Goal: Task Accomplishment & Management: Use online tool/utility

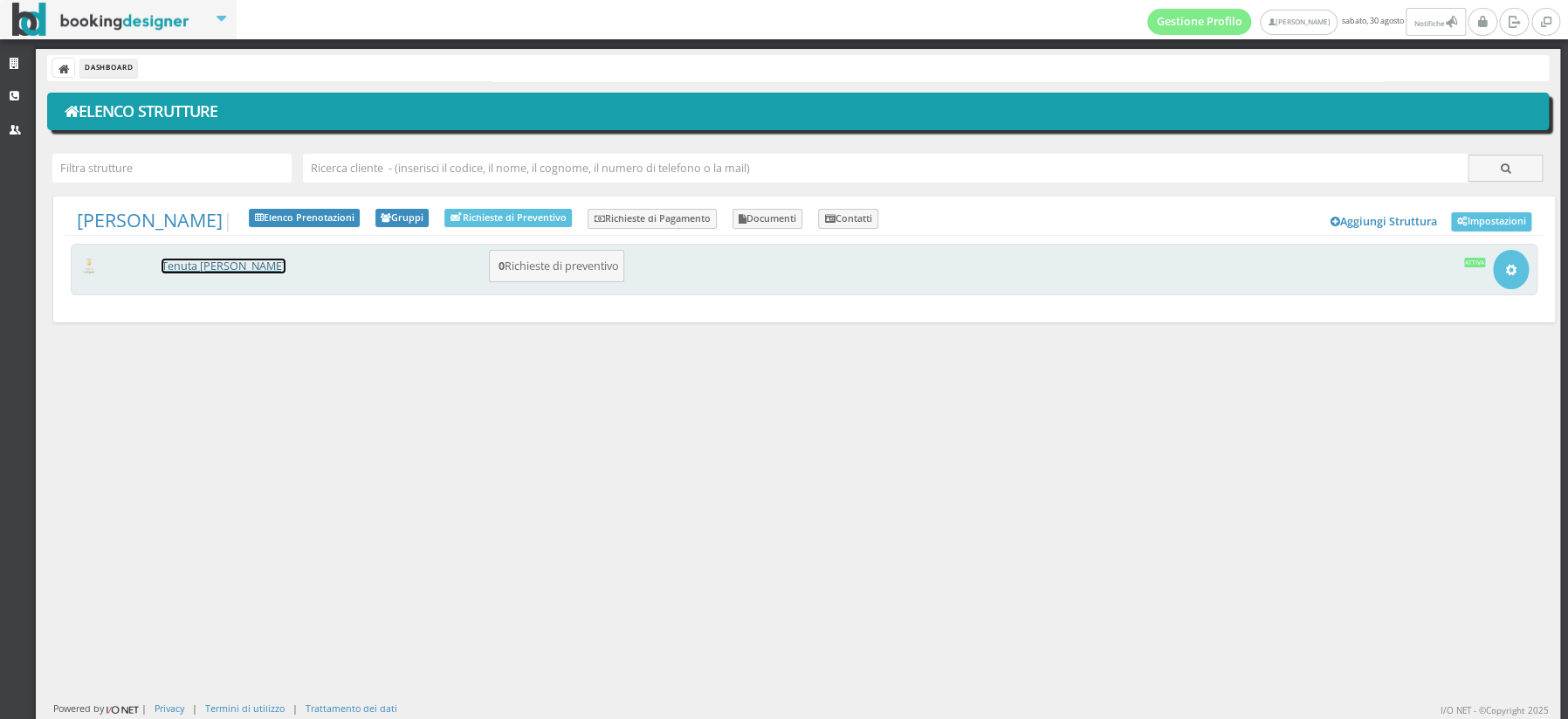
click at [233, 266] on link "[PERSON_NAME] [PERSON_NAME]" at bounding box center [224, 266] width 124 height 15
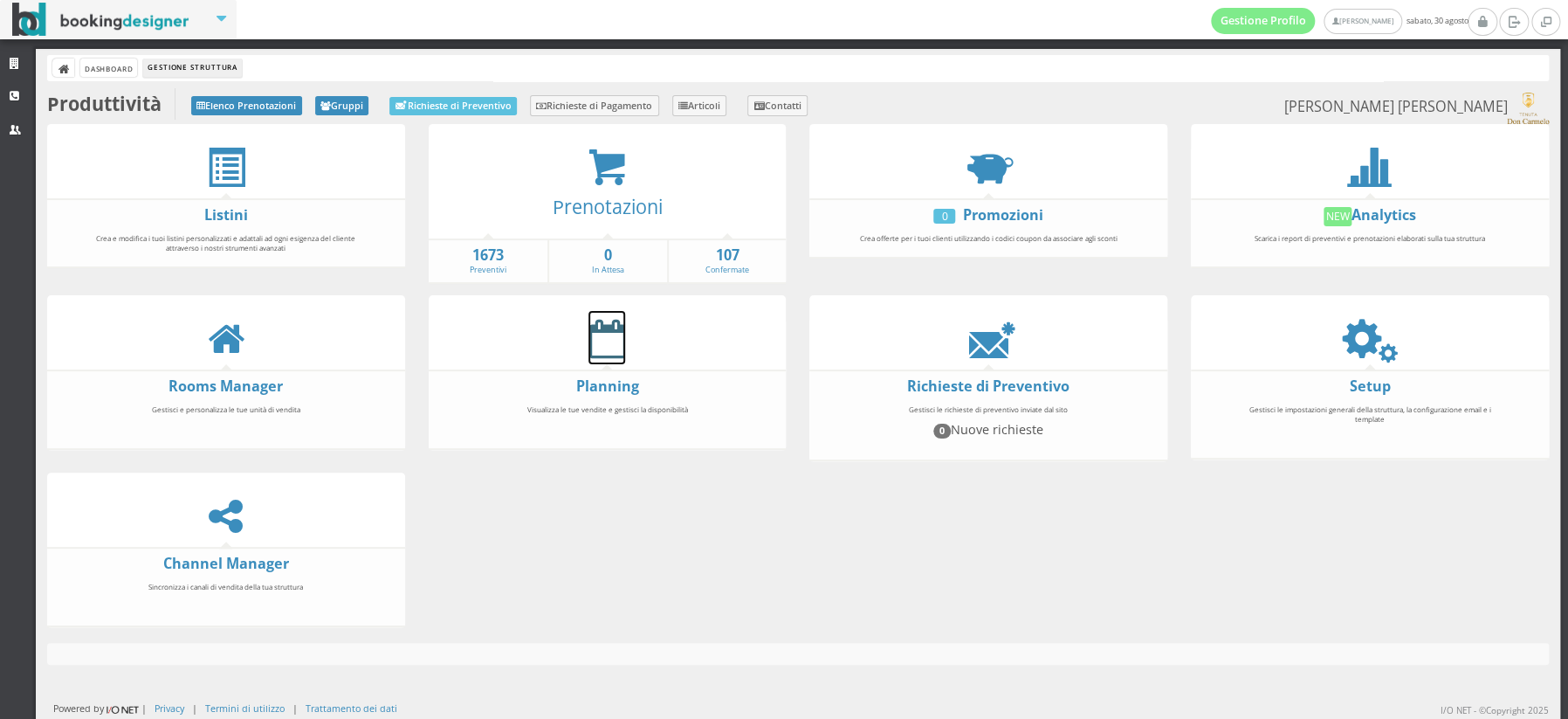
click at [593, 344] on icon at bounding box center [607, 338] width 37 height 39
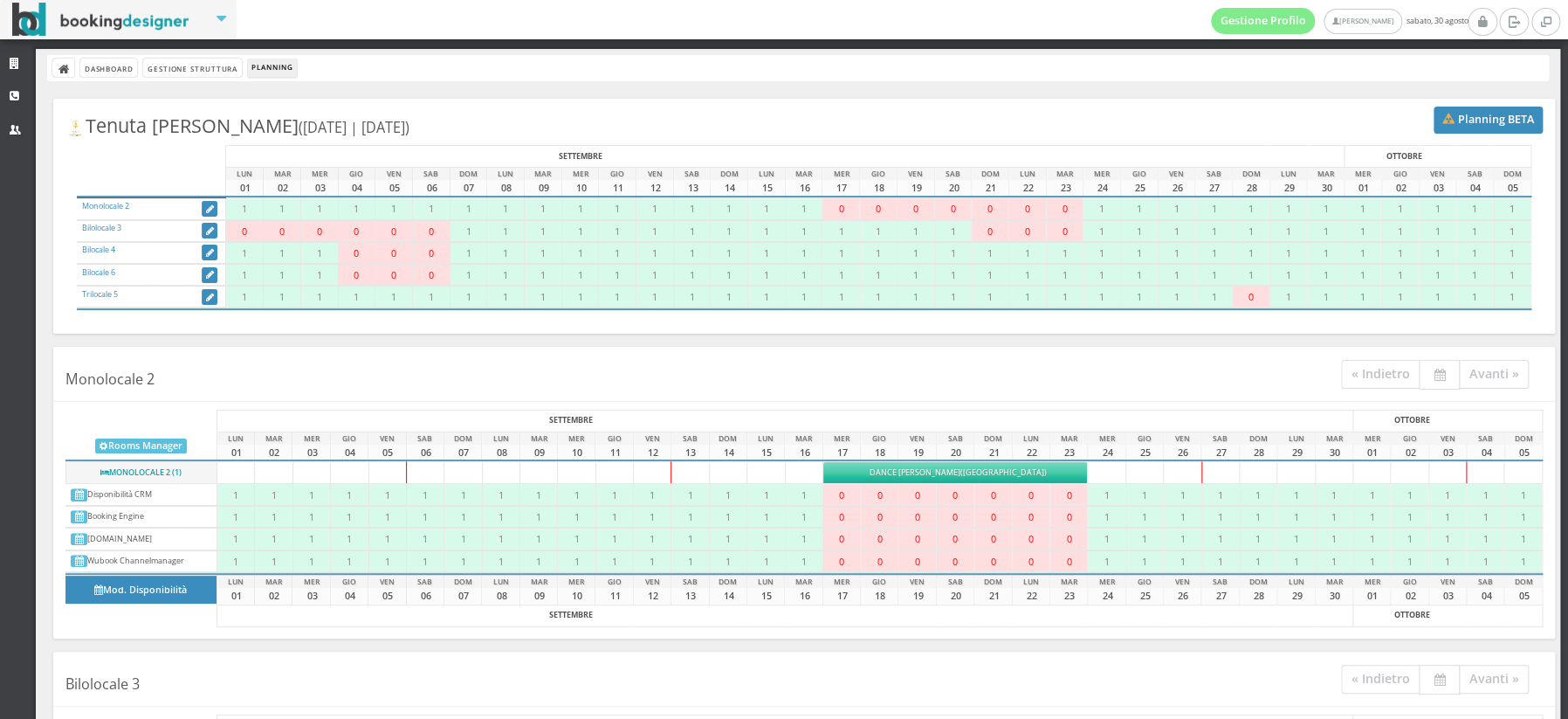
click at [937, 468] on span "Dance Alison" at bounding box center [914, 471] width 91 height 11
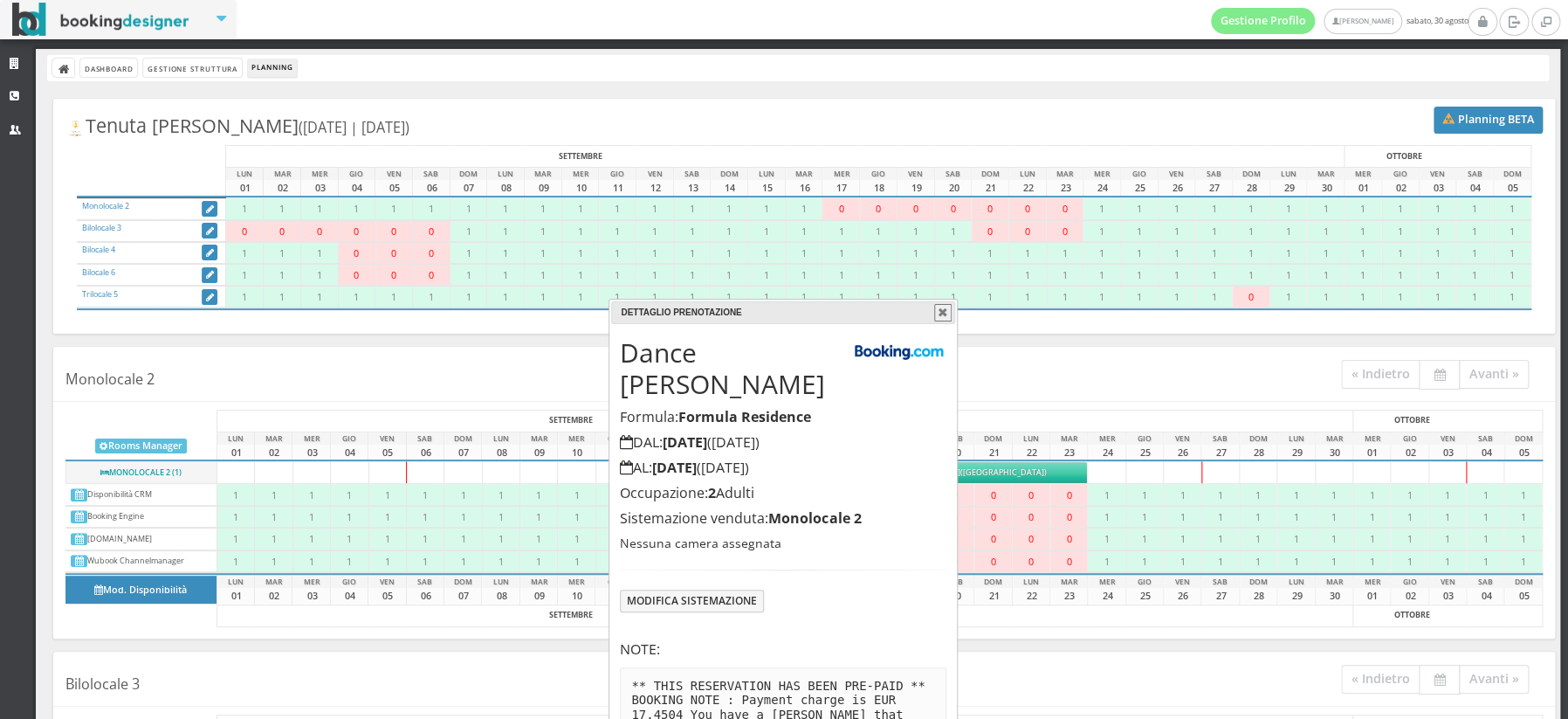
click at [940, 313] on button "button" at bounding box center [943, 312] width 17 height 17
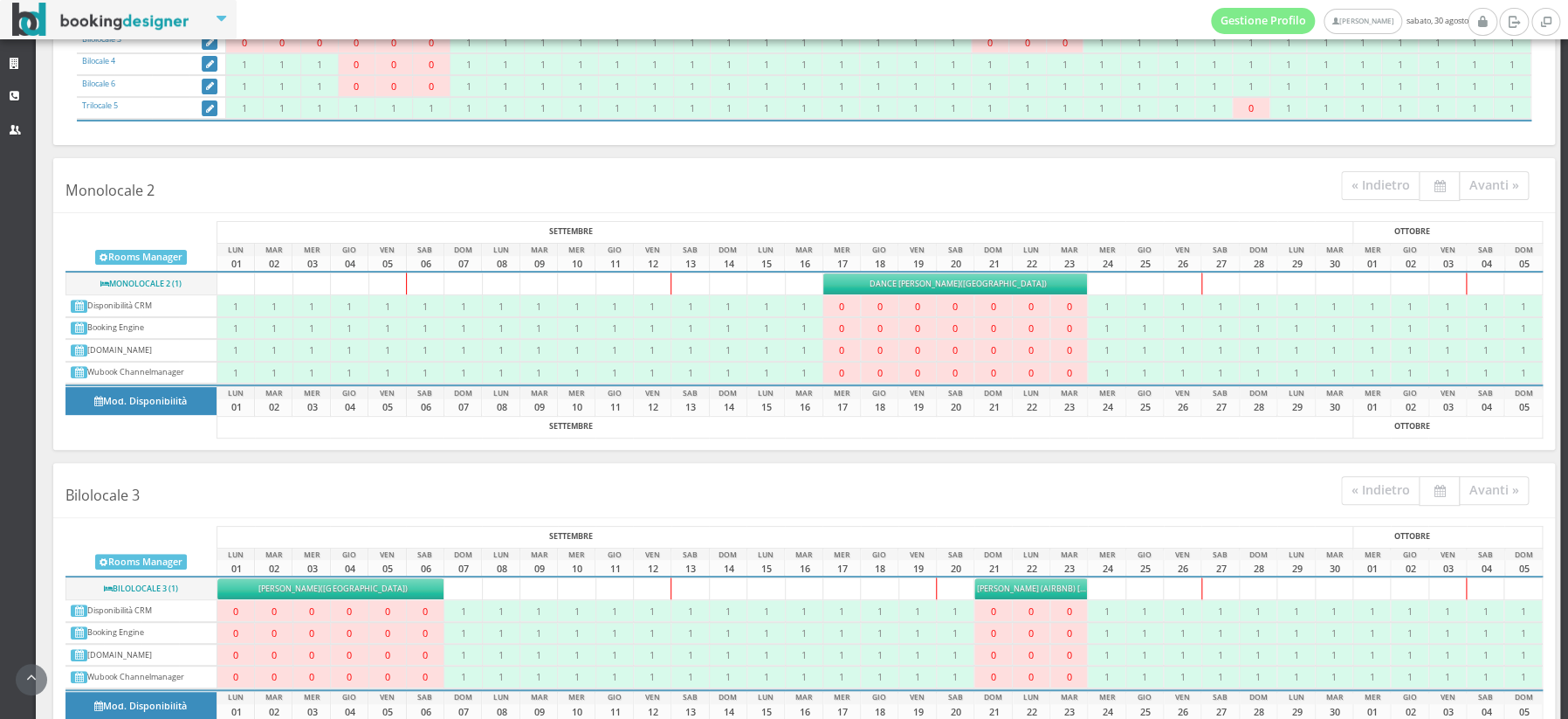
scroll to position [256, 0]
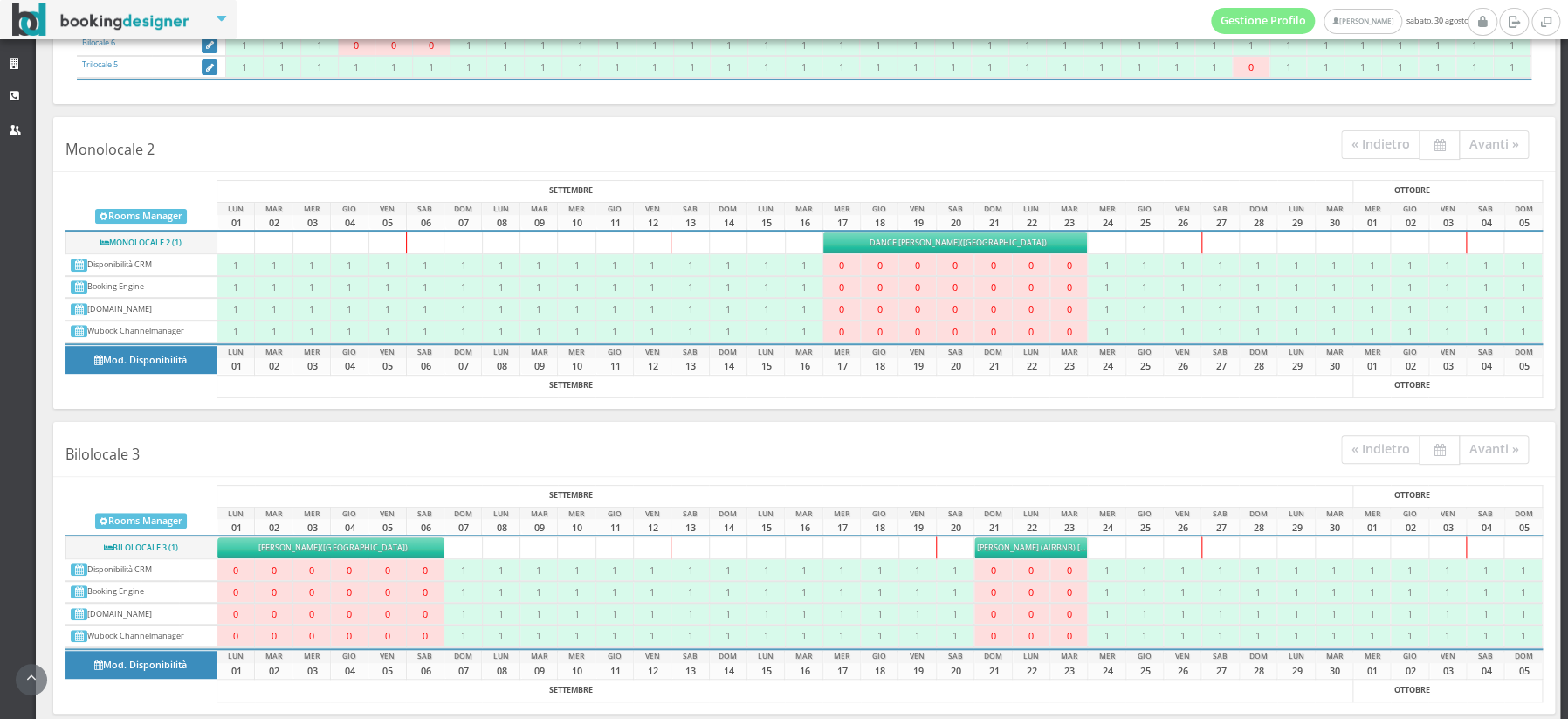
click at [1049, 548] on span "Johnson (airbnb) Debbie" at bounding box center [1058, 547] width 163 height 11
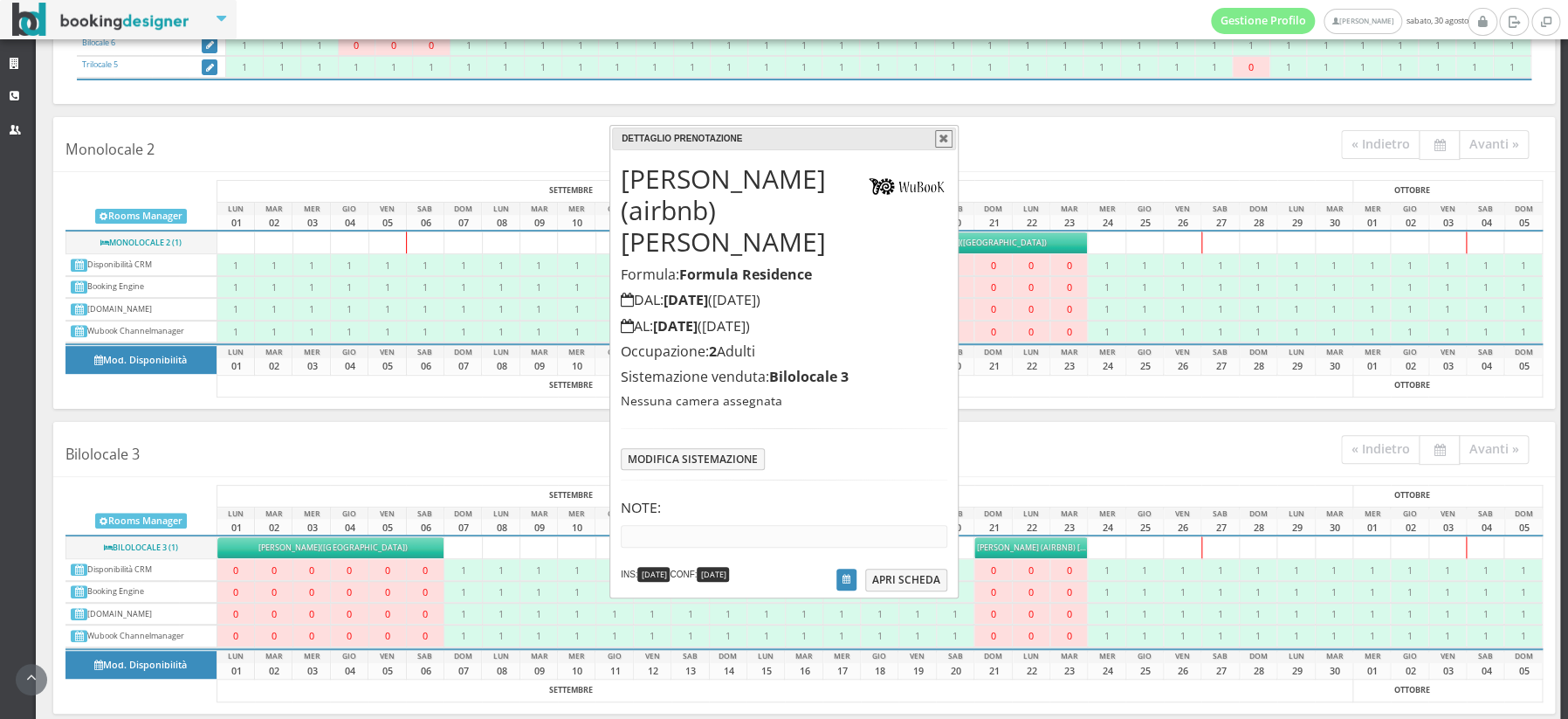
click at [937, 143] on button "button" at bounding box center [944, 139] width 17 height 17
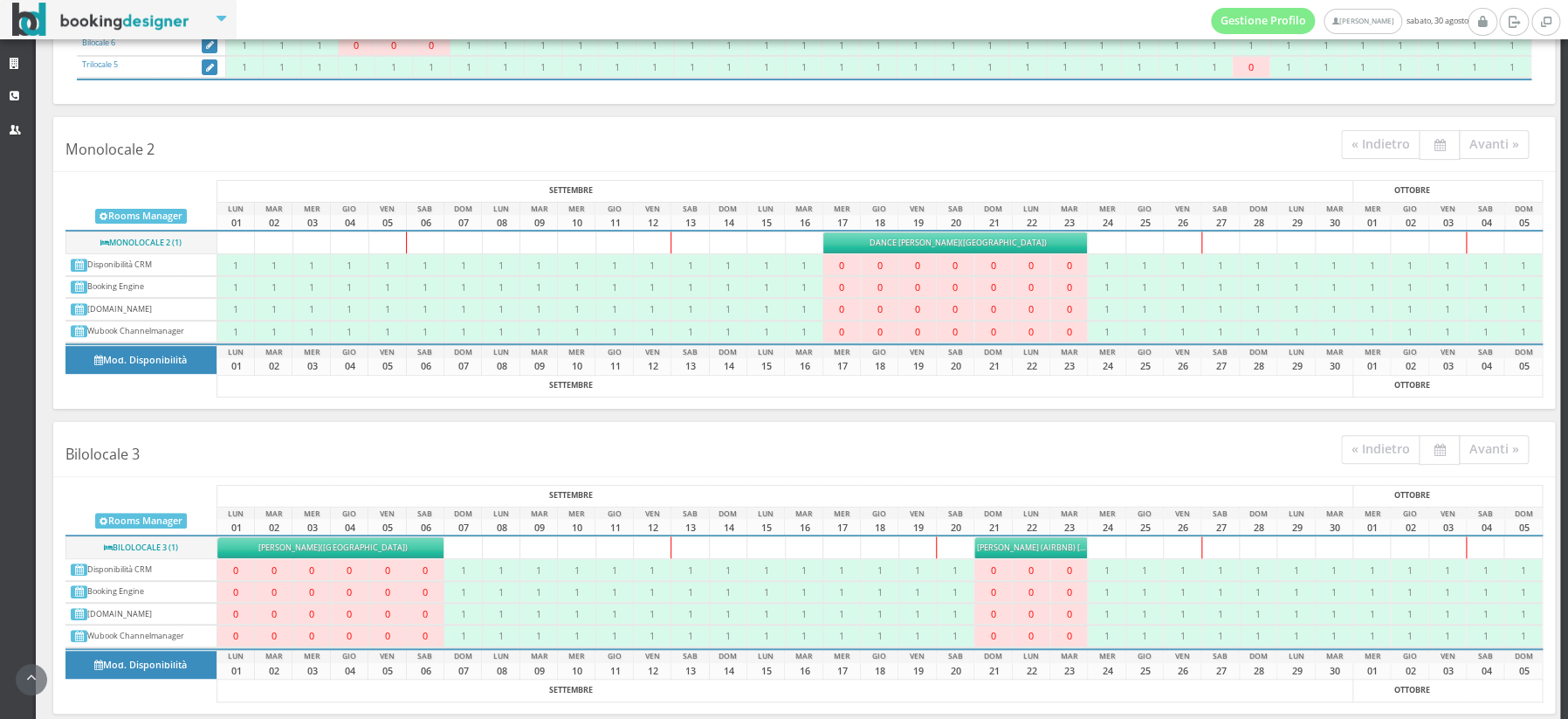
click at [1309, 149] on h4 "Monolocale 2 « Indietro Avanti »" at bounding box center [804, 149] width 1502 height 47
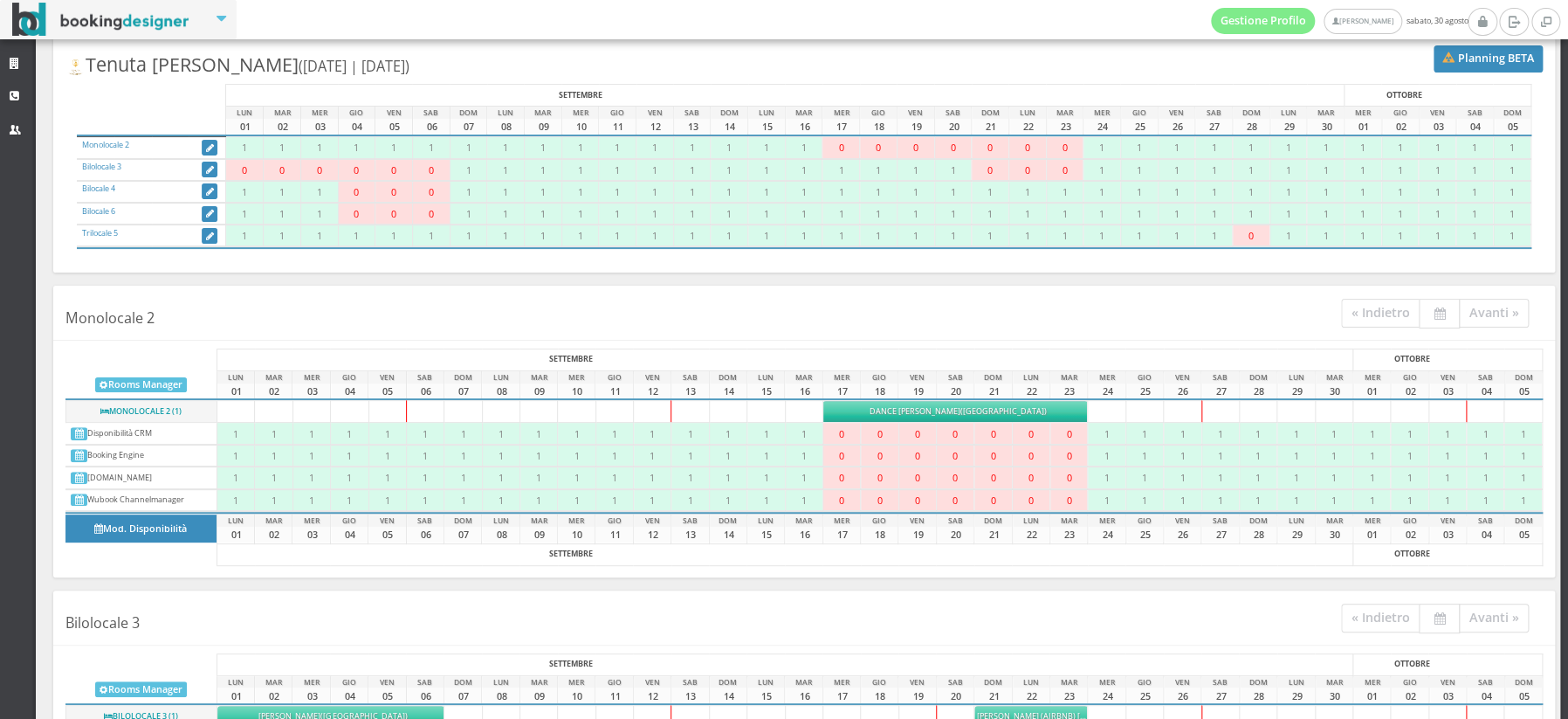
scroll to position [42, 0]
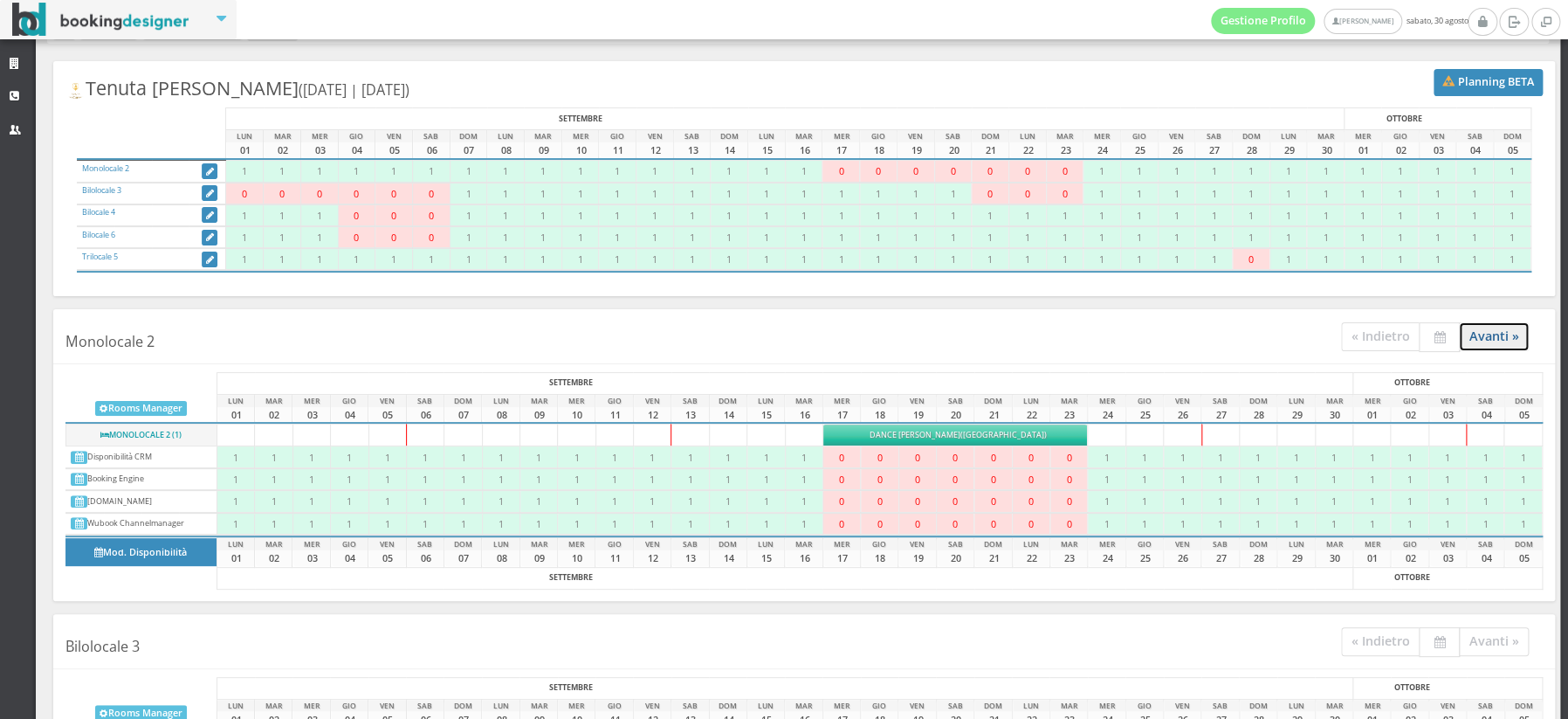
click at [1496, 339] on link "Avanti »" at bounding box center [1494, 336] width 71 height 29
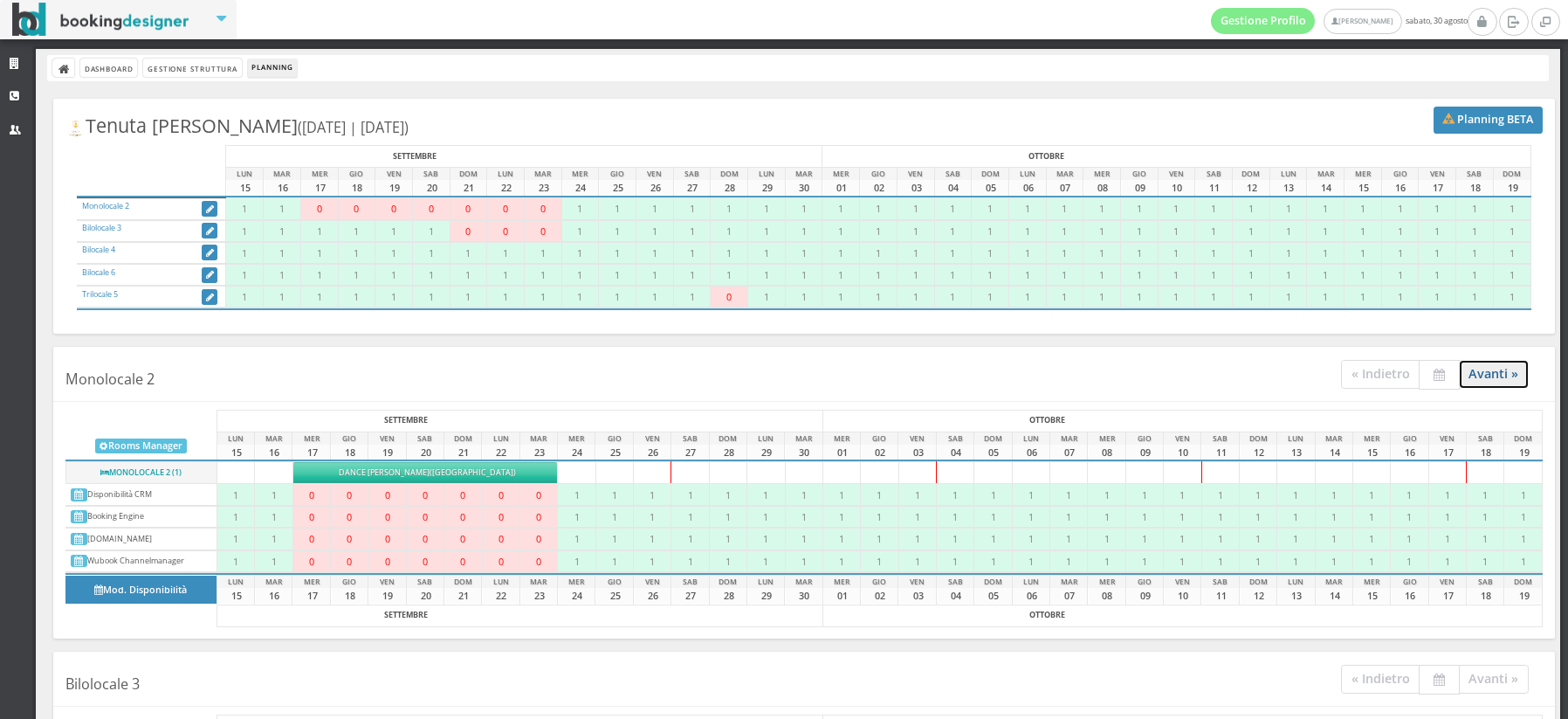
click at [1495, 375] on link "Avanti »" at bounding box center [1494, 373] width 71 height 29
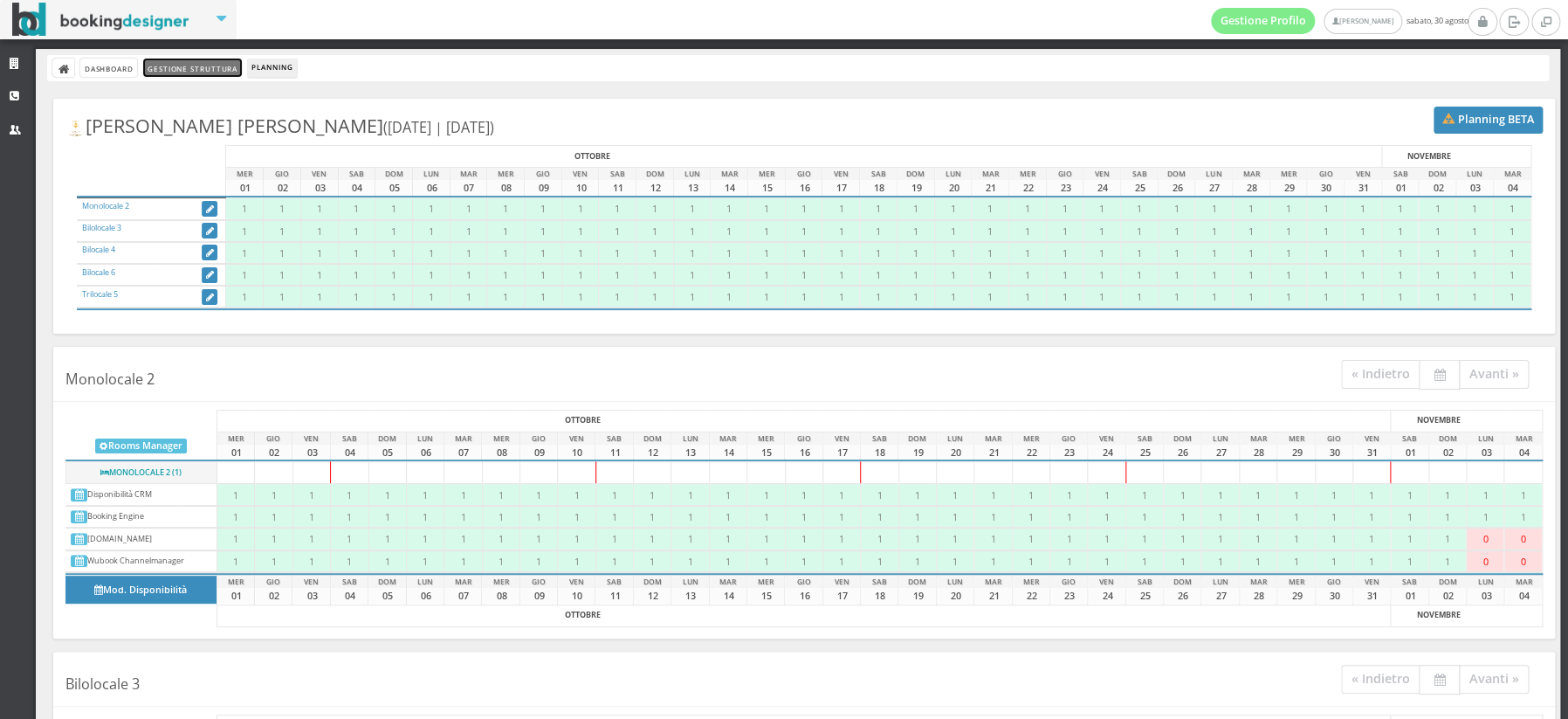
click at [179, 61] on link "Gestione Struttura" at bounding box center [192, 67] width 98 height 18
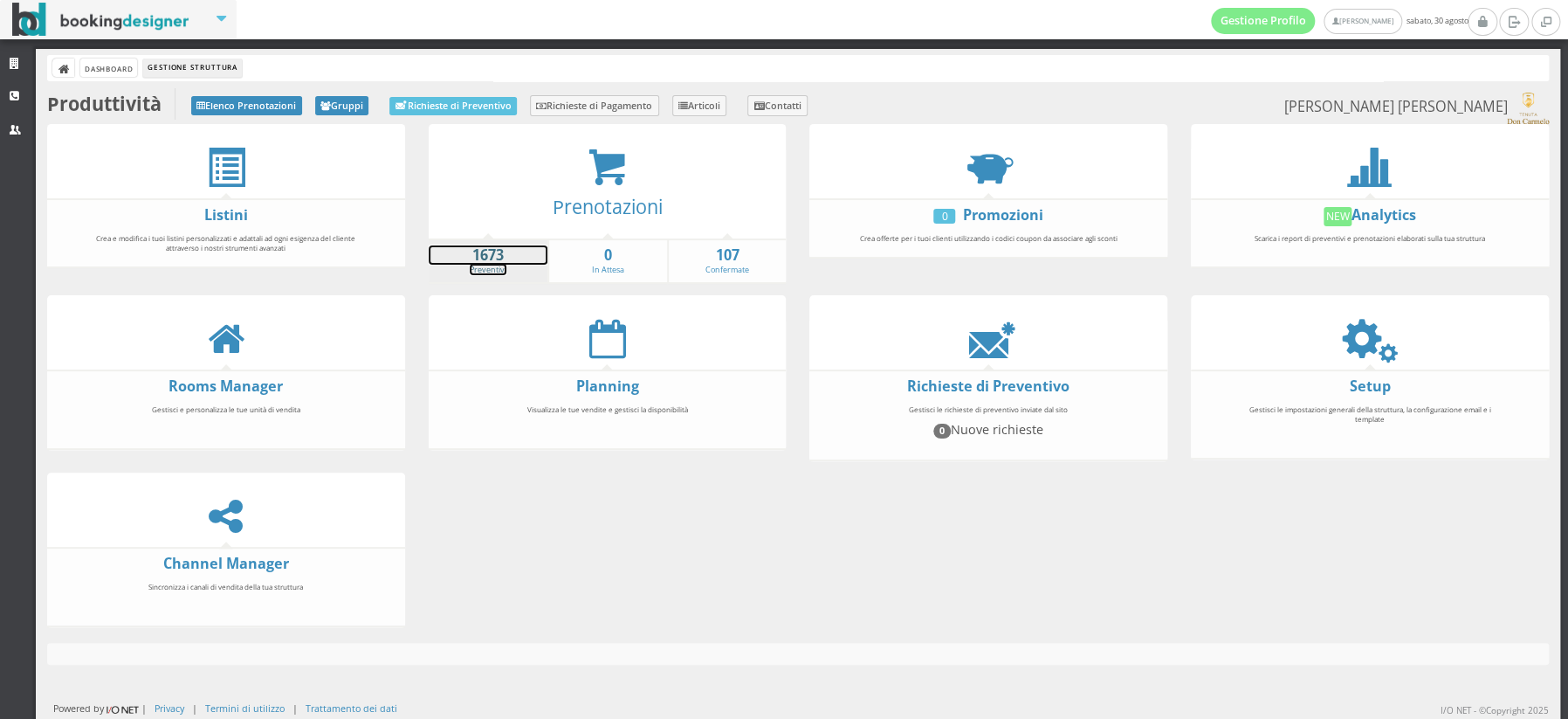
click at [484, 260] on strong "1673" at bounding box center [488, 255] width 120 height 20
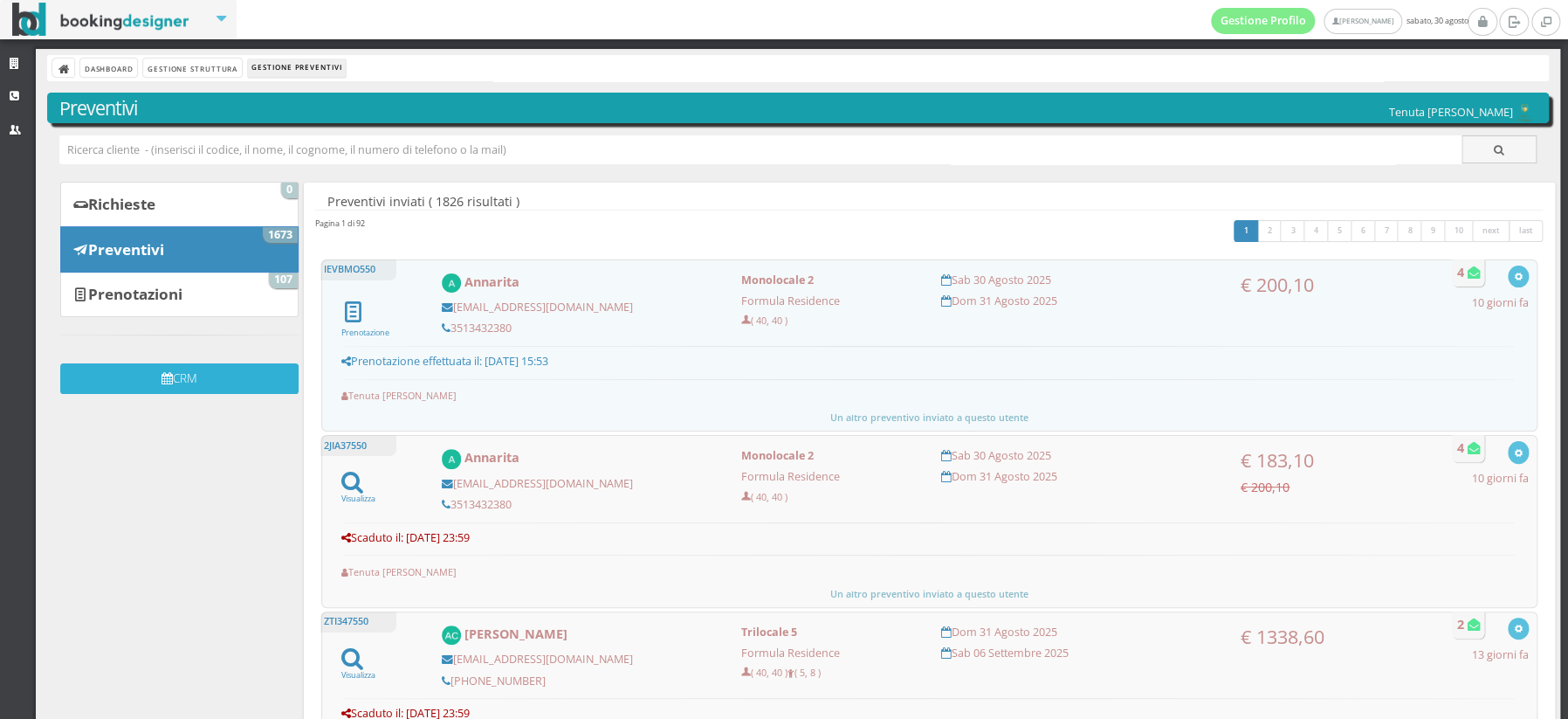
click at [157, 383] on button "CRM" at bounding box center [179, 378] width 239 height 31
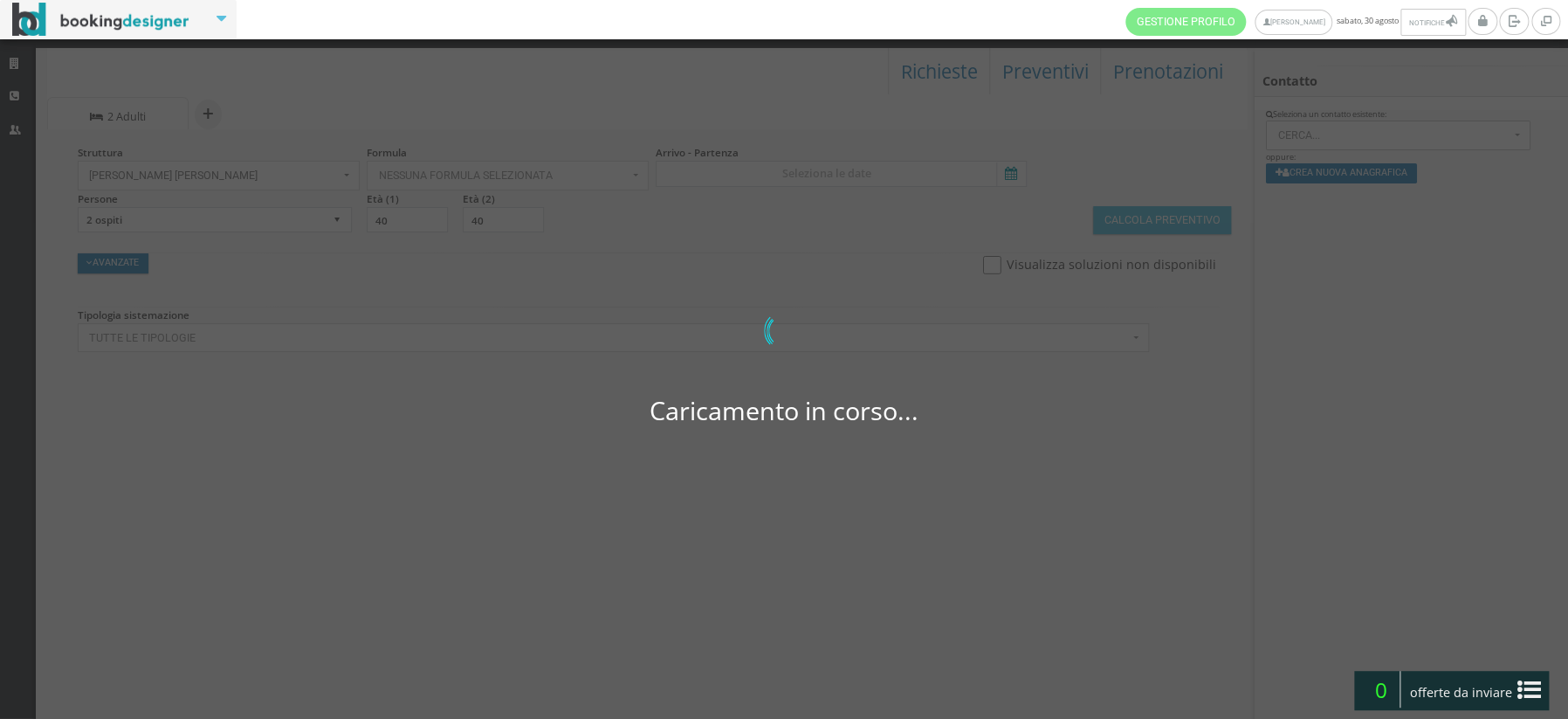
select select
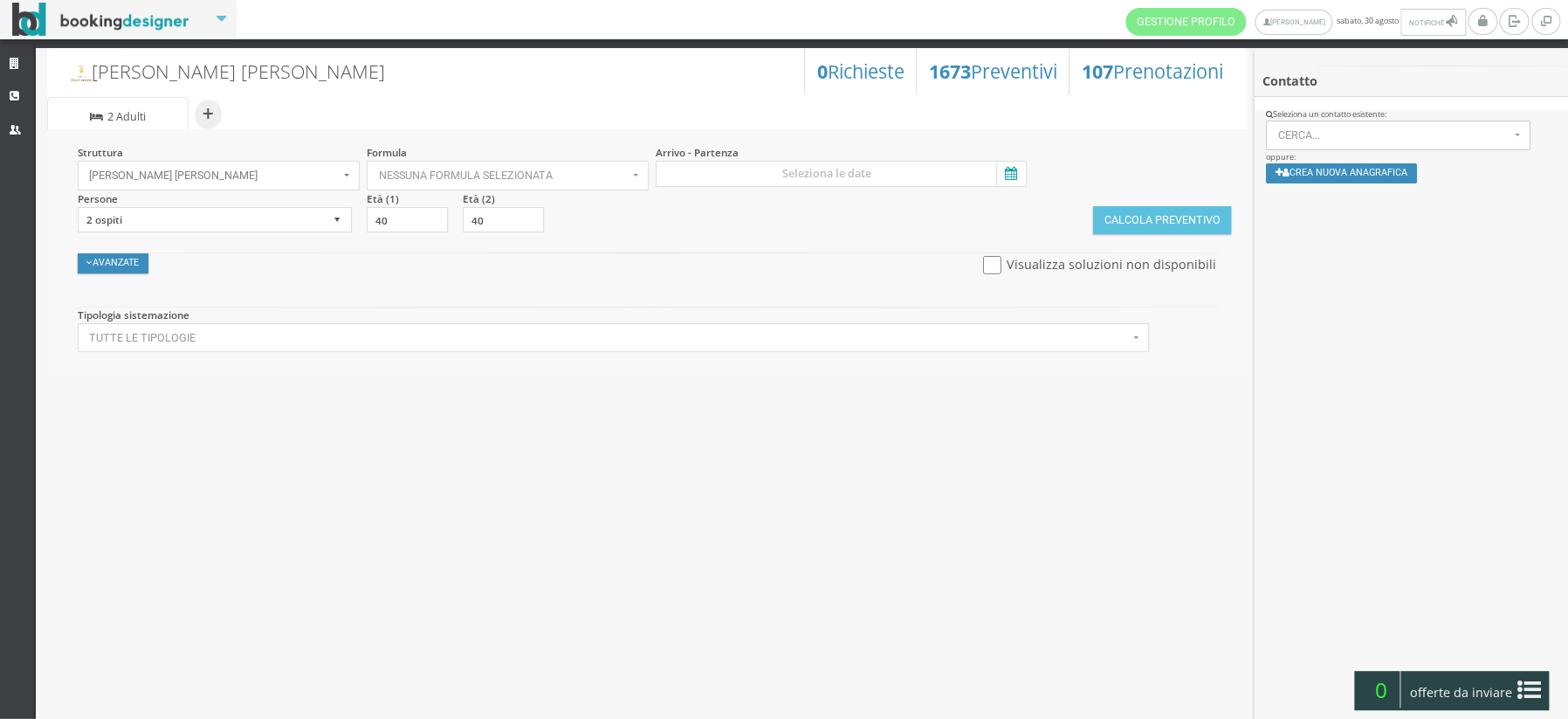
click at [1007, 176] on icon at bounding box center [1009, 174] width 26 height 24
click at [1007, 176] on input at bounding box center [840, 174] width 370 height 26
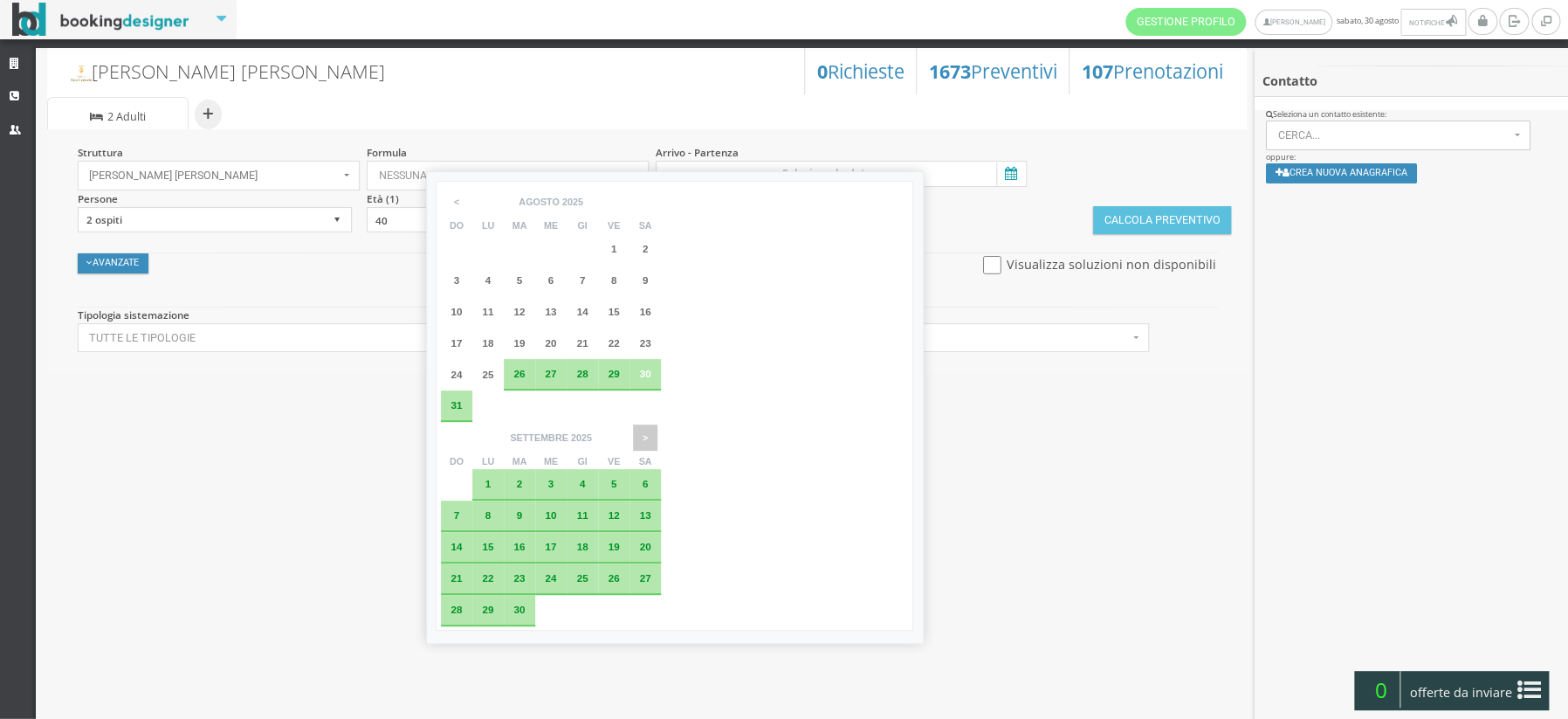
click at [658, 424] on span ">" at bounding box center [645, 437] width 24 height 26
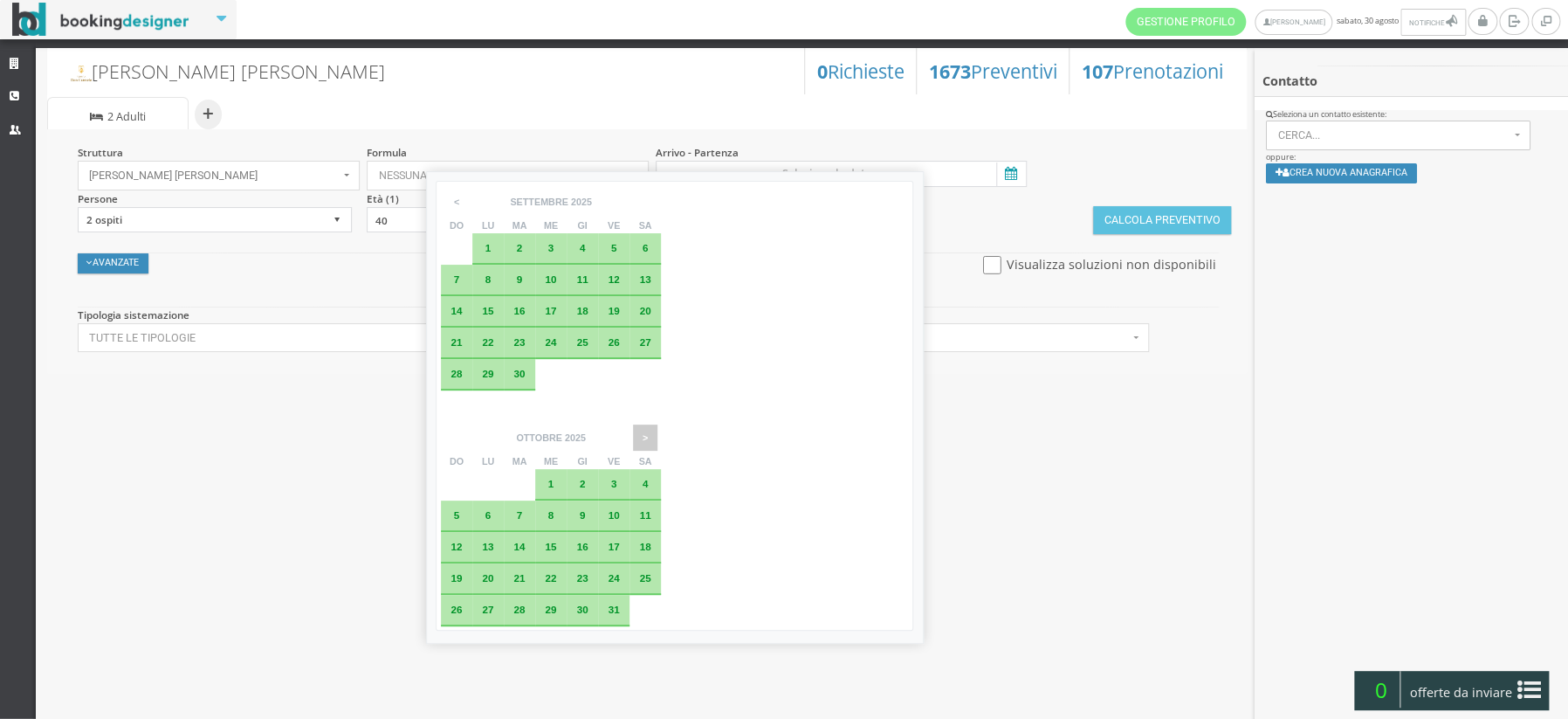
click at [658, 424] on span ">" at bounding box center [645, 437] width 24 height 26
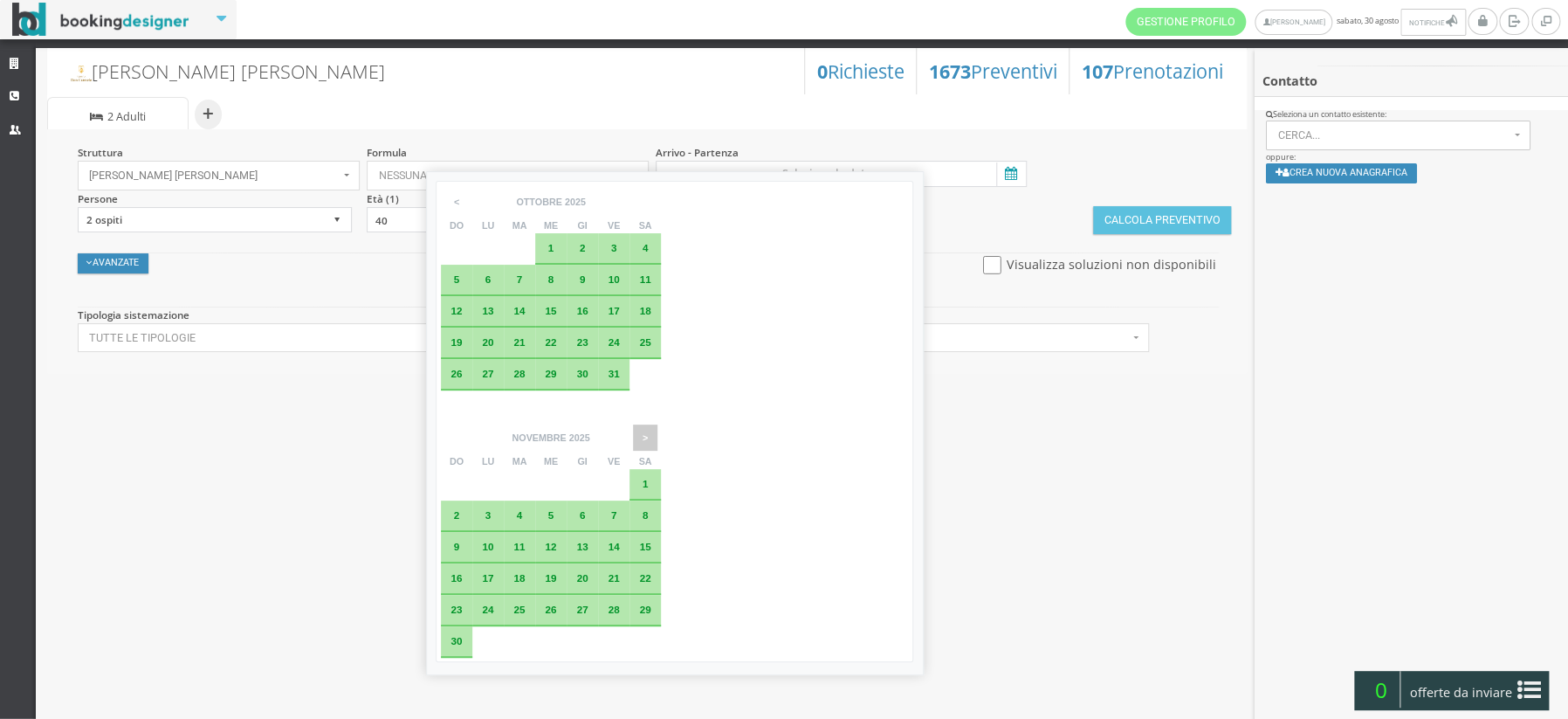
click at [658, 424] on span ">" at bounding box center [645, 437] width 24 height 26
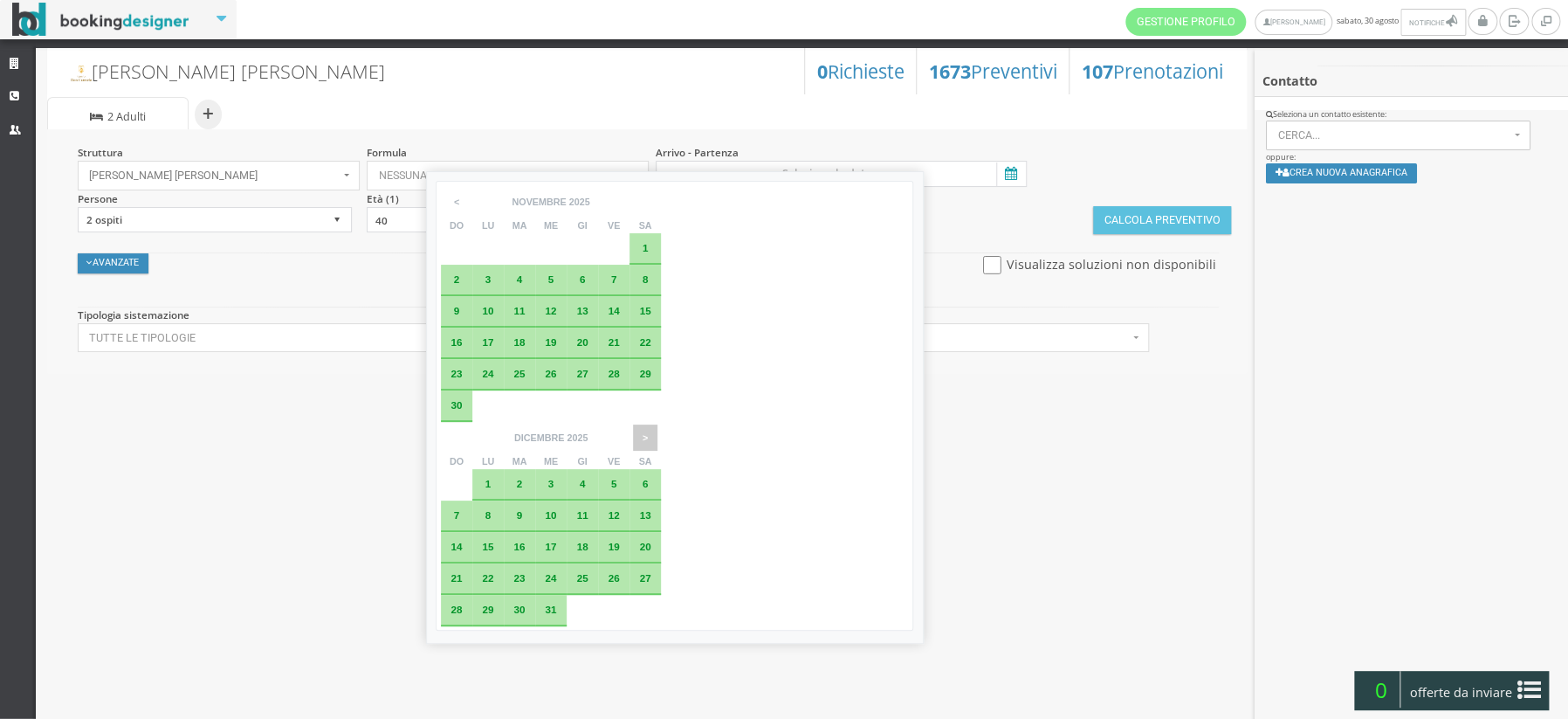
click at [658, 424] on span ">" at bounding box center [645, 437] width 24 height 26
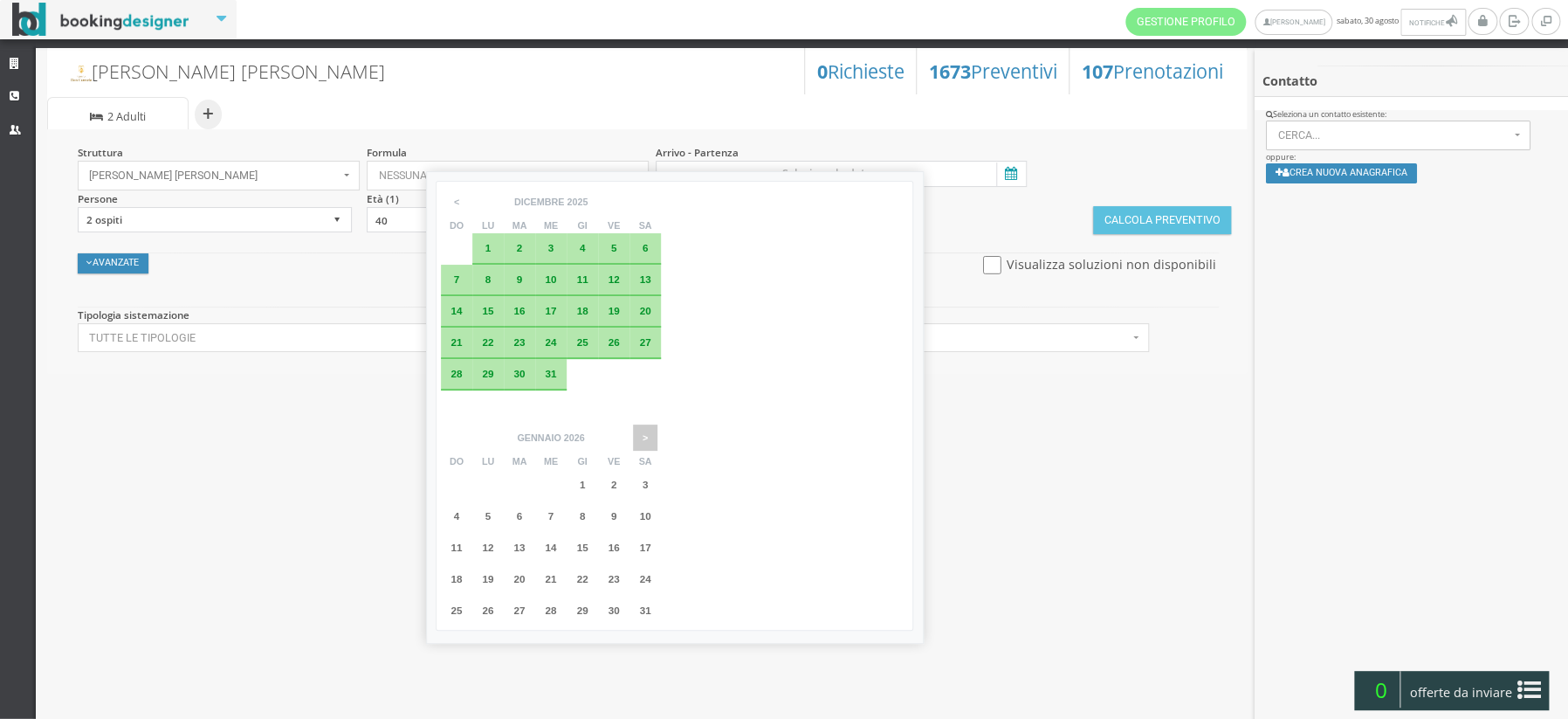
click at [658, 424] on span ">" at bounding box center [645, 437] width 24 height 26
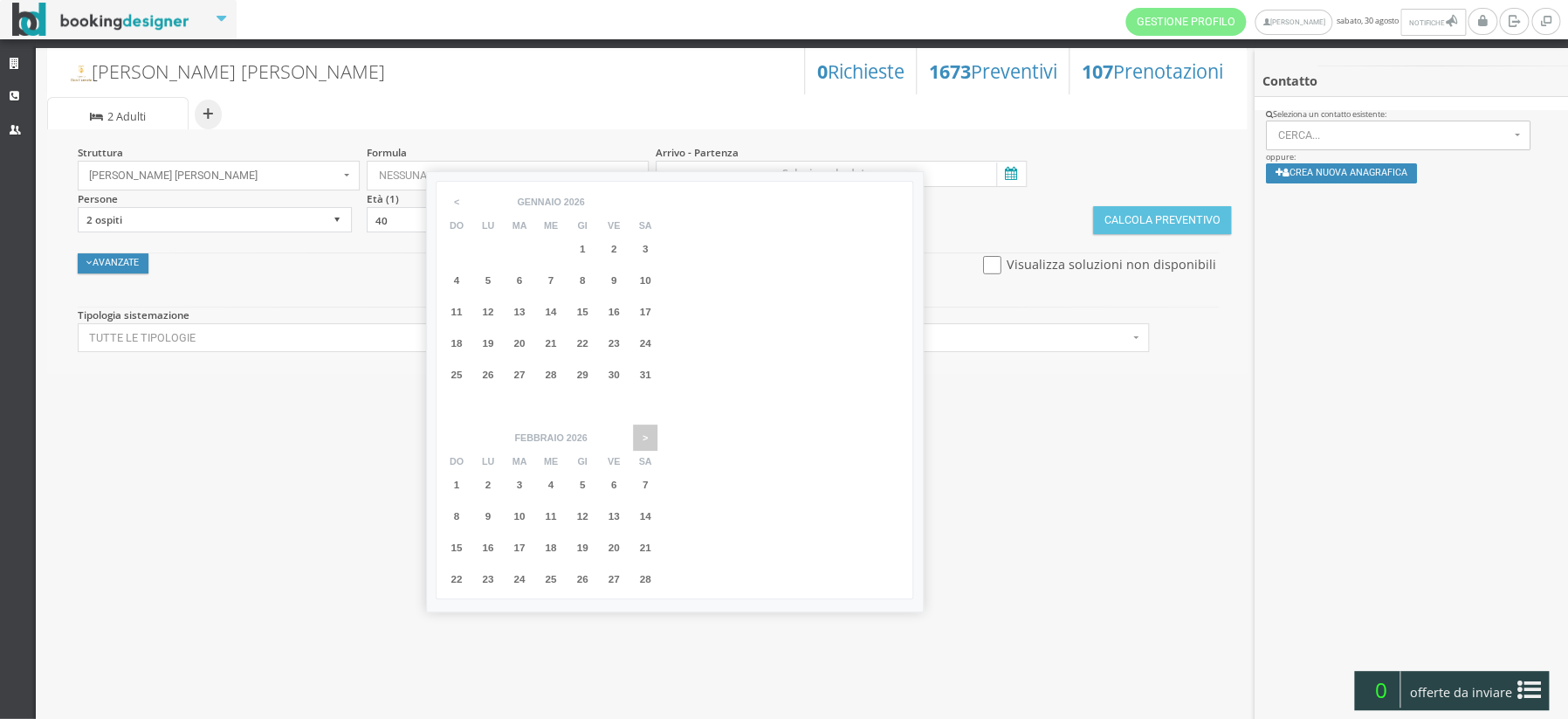
click at [658, 424] on span ">" at bounding box center [645, 437] width 24 height 26
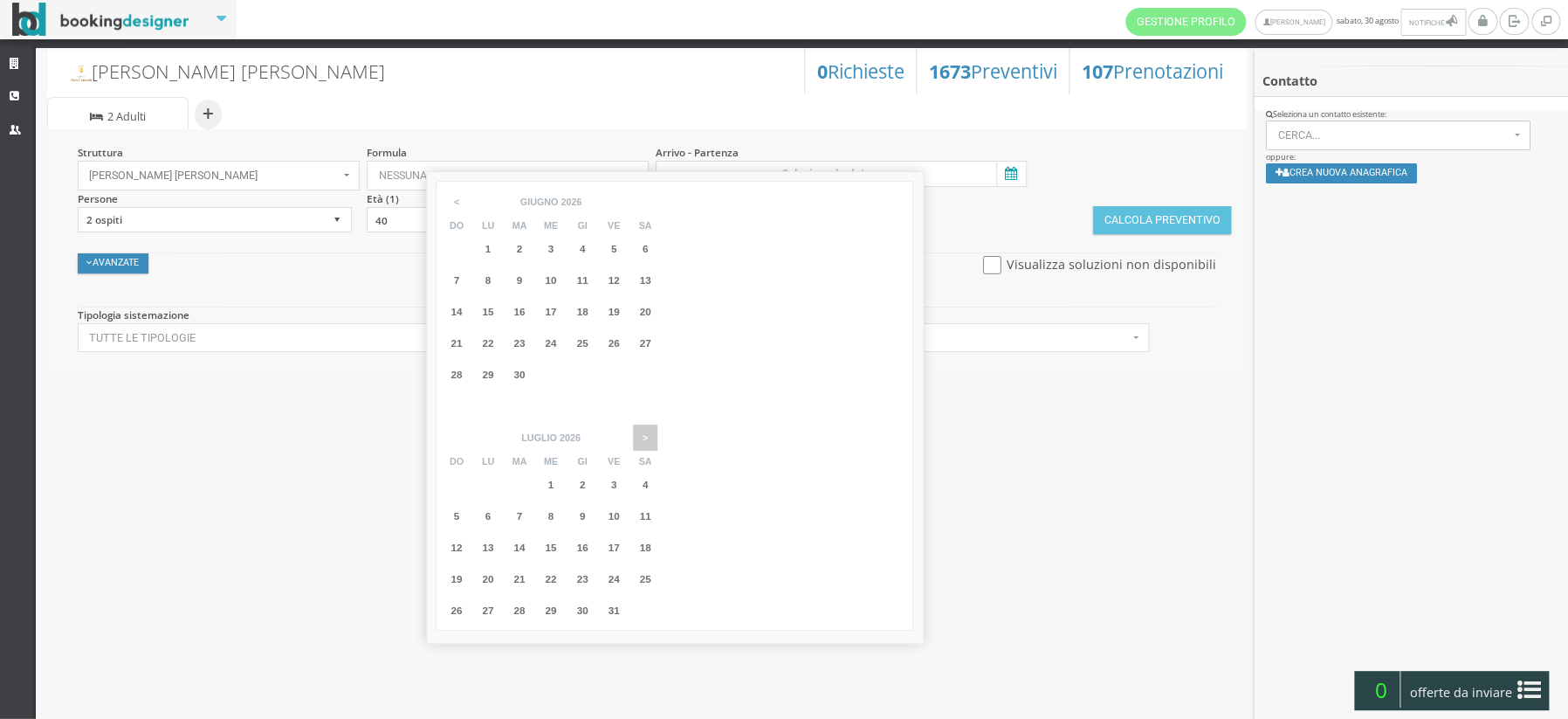
click at [658, 424] on span ">" at bounding box center [645, 437] width 24 height 26
click at [588, 541] on span "13" at bounding box center [582, 547] width 11 height 11
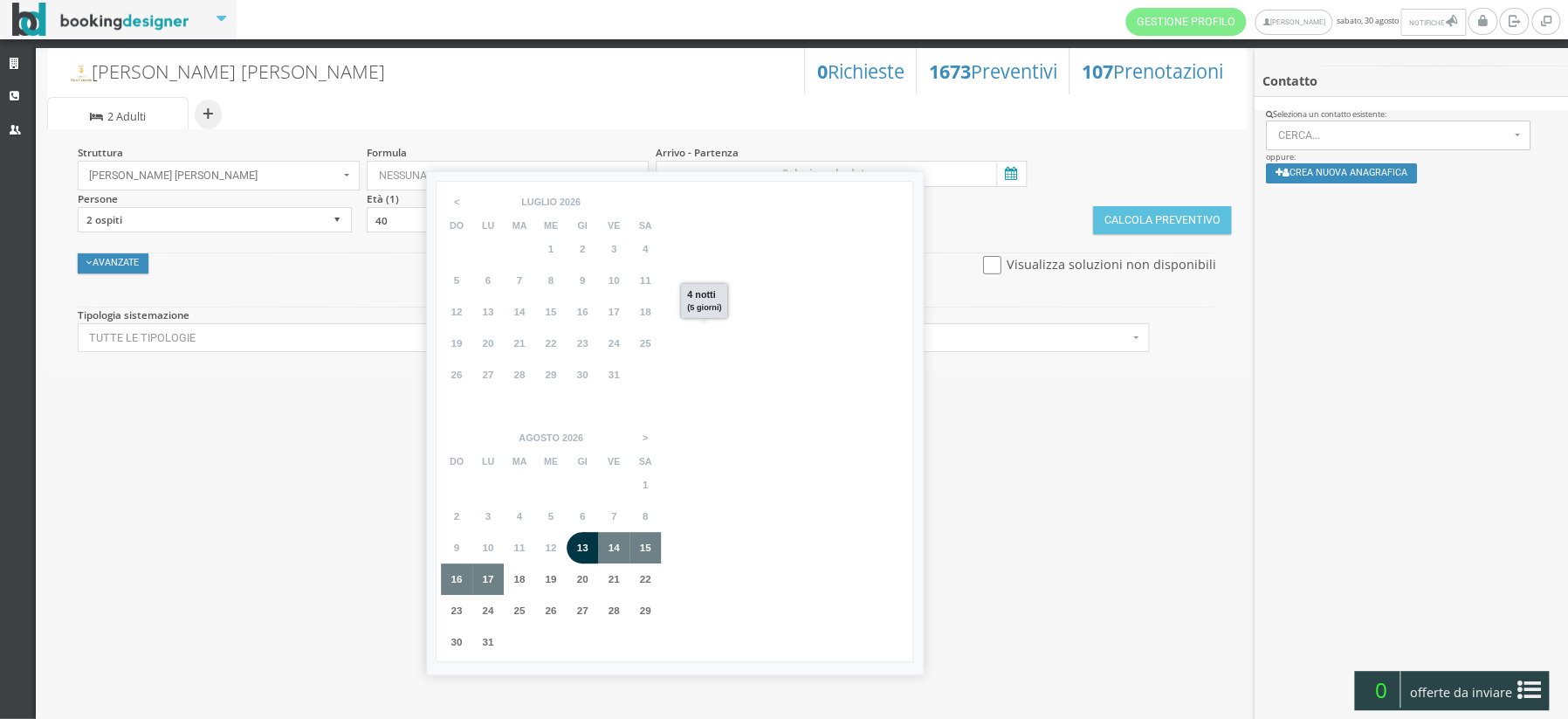
click at [504, 563] on div "17" at bounding box center [488, 579] width 31 height 31
type input "13 ago 2026 - 17 ago 2026"
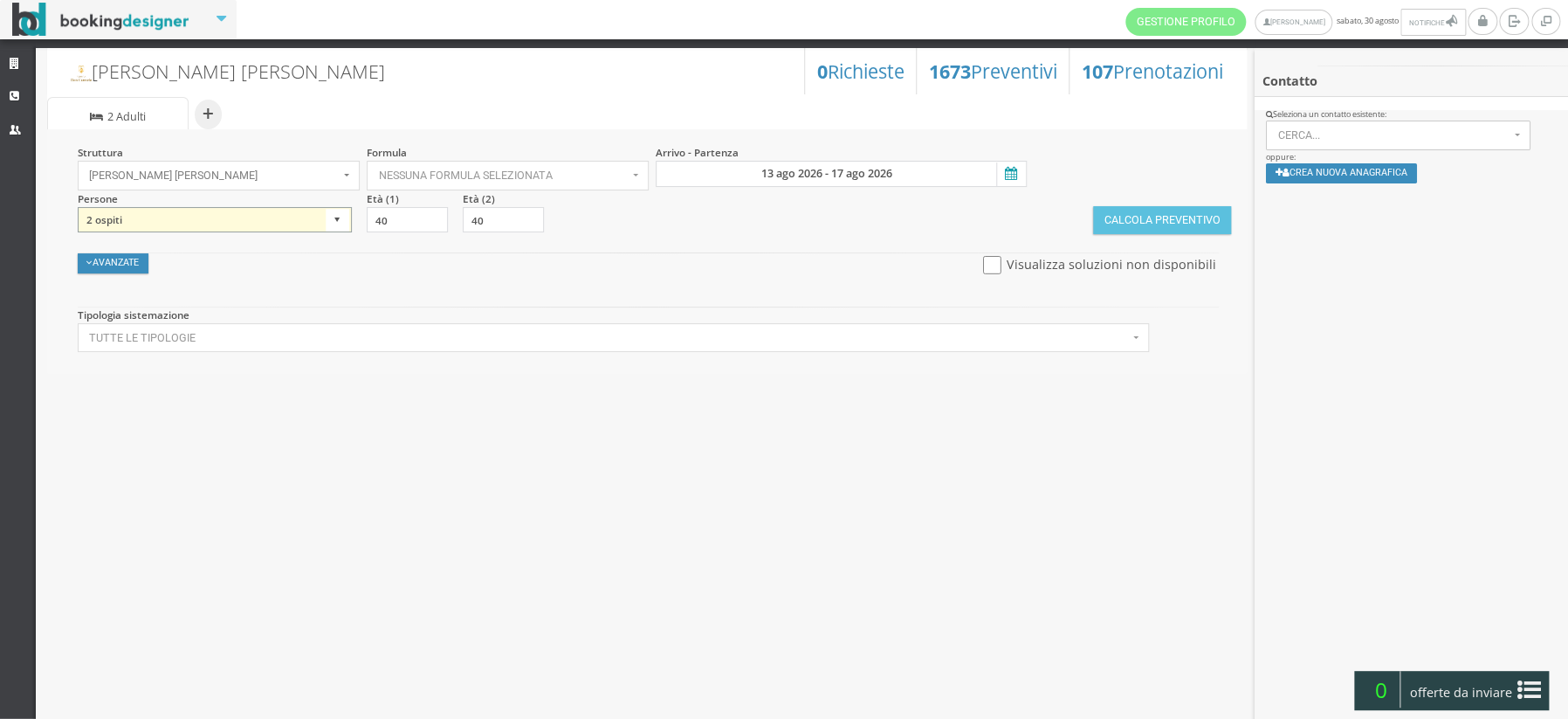
click at [335, 216] on select "1 ospite 2 ospiti 3 ospiti 4 ospiti 5 ospiti 6 ospiti 7 ospiti 8 ospiti 9 ospit…" at bounding box center [214, 220] width 274 height 26
select select "4"
click at [78, 207] on select "1 ospite 2 ospiti 3 ospiti 4 ospiti 5 ospiti 6 ospiti 7 ospiti 8 ospiti 9 ospit…" at bounding box center [214, 220] width 274 height 26
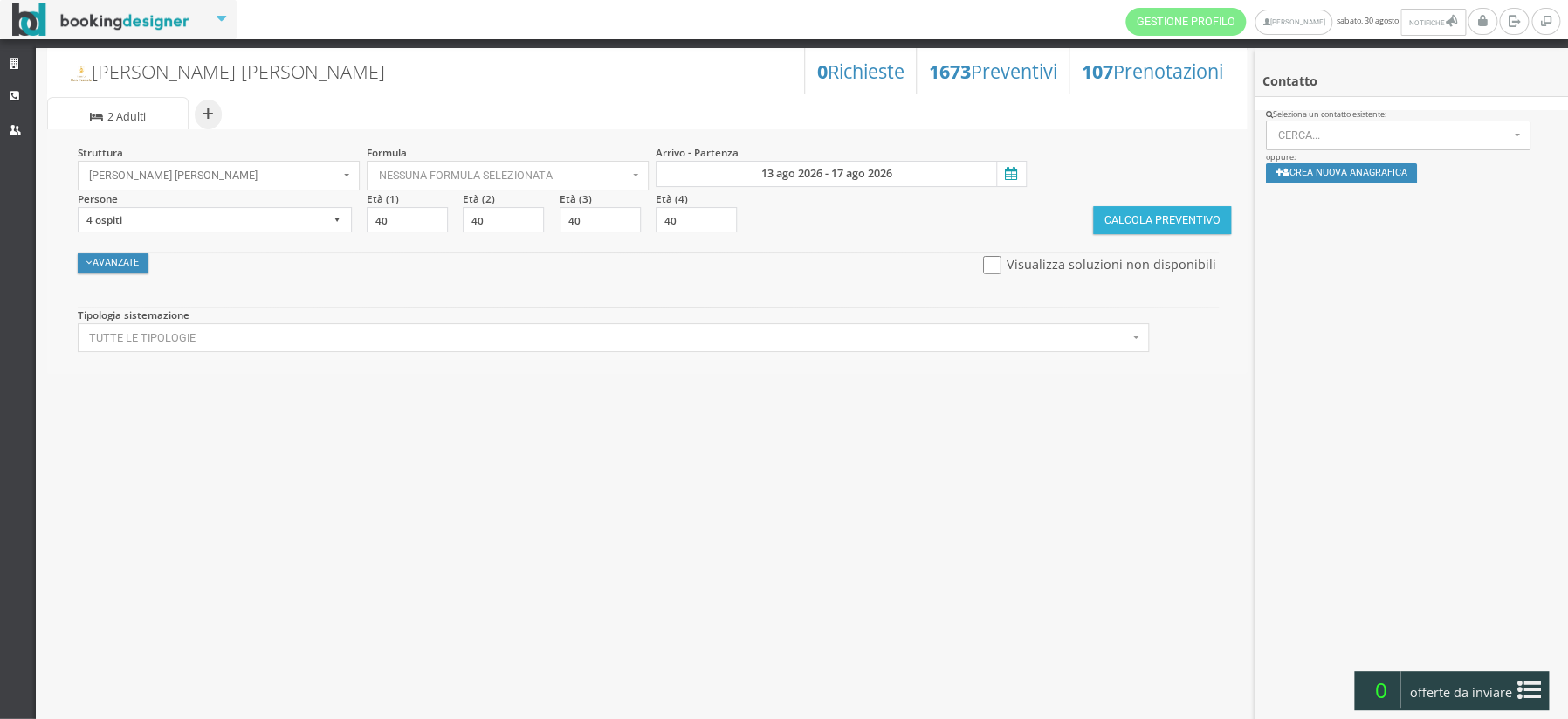
click at [1151, 224] on button "Calcola Preventivo" at bounding box center [1162, 220] width 138 height 28
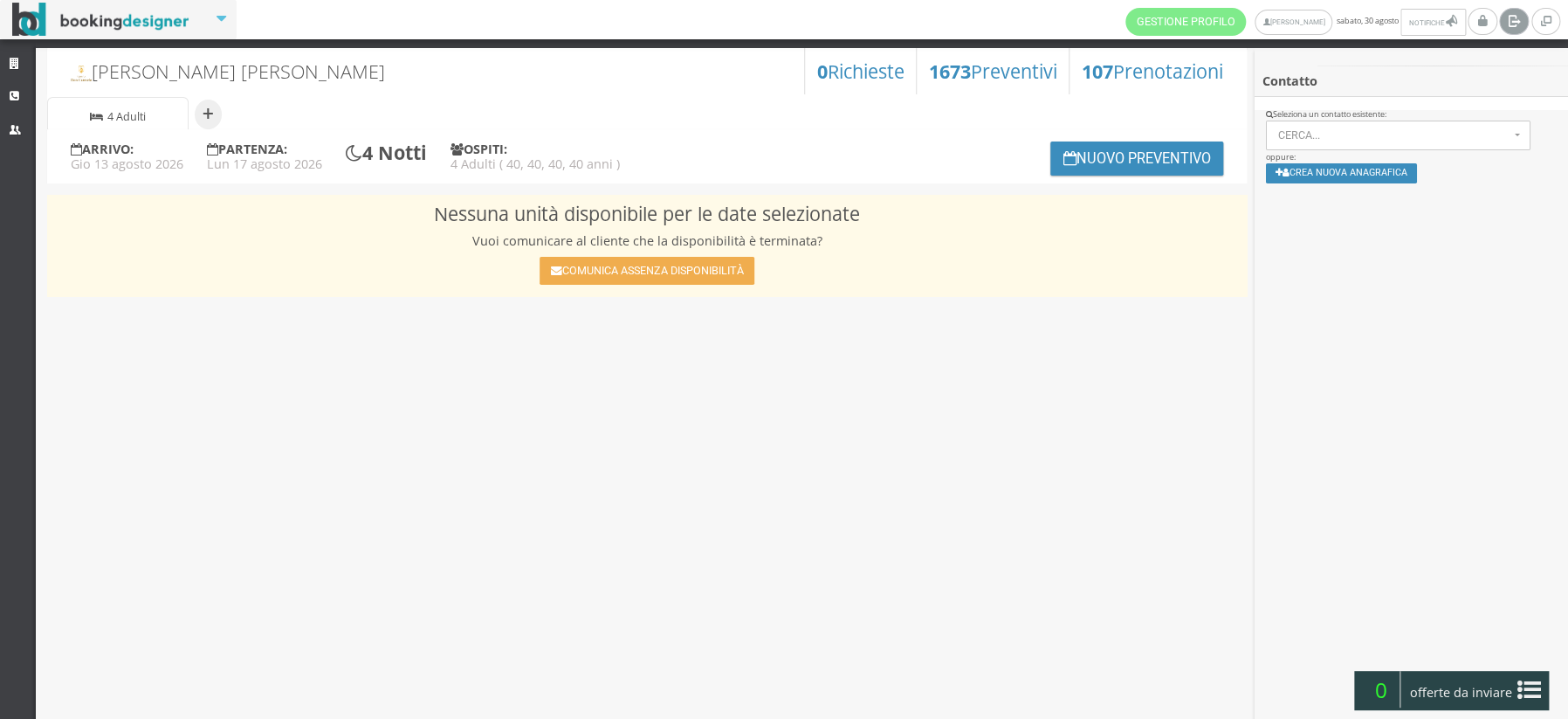
click at [1519, 23] on icon at bounding box center [1513, 21] width 13 height 16
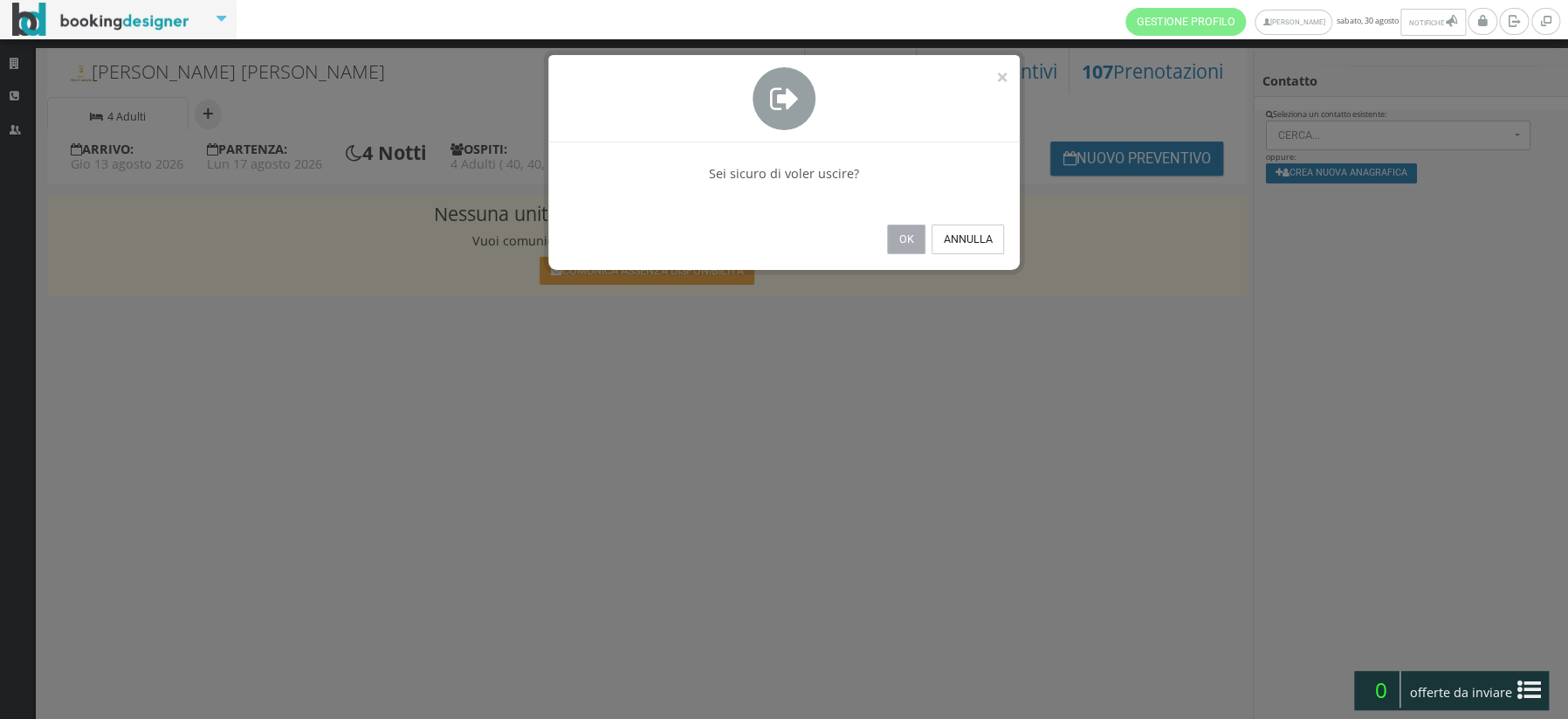
click at [916, 241] on button "Ok" at bounding box center [906, 240] width 38 height 30
